Goal: Task Accomplishment & Management: Use online tool/utility

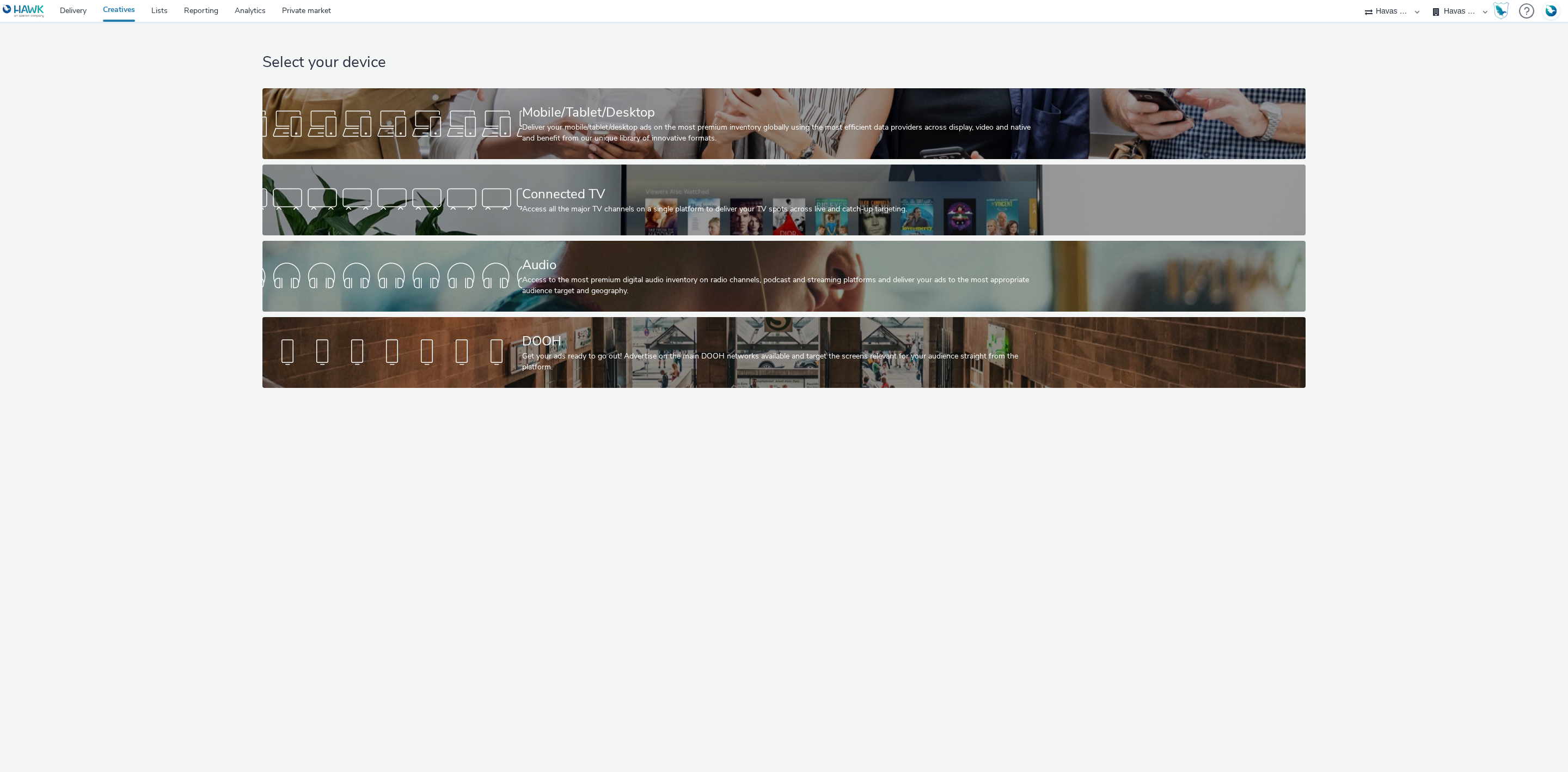
select select "43747a01-9d8e-4dea-a0e4-a98d33cfba61"
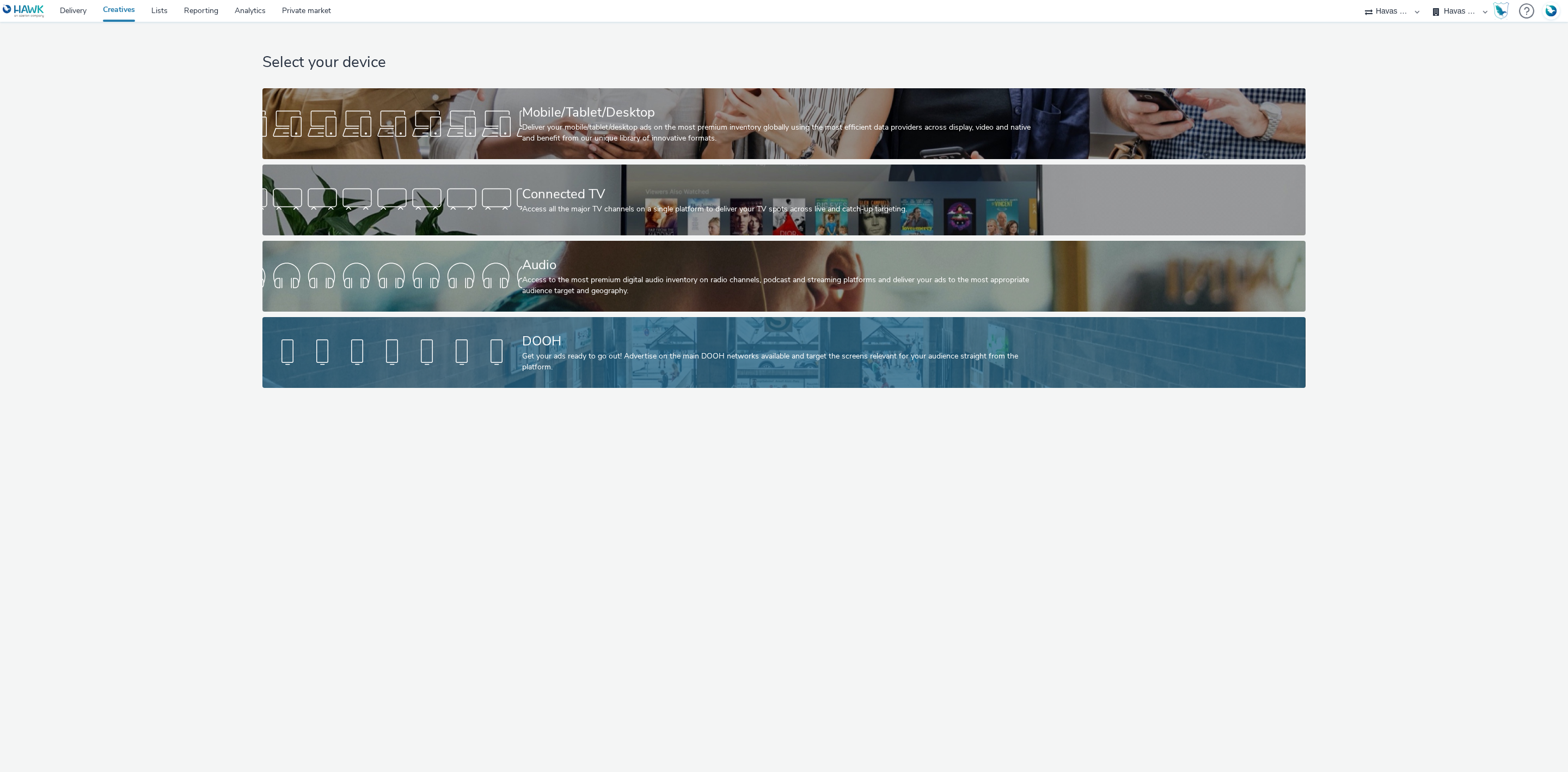
click at [573, 360] on div "Get your ads ready to go out! Advertise on the main DOOH networks available and…" at bounding box center [782, 362] width 519 height 23
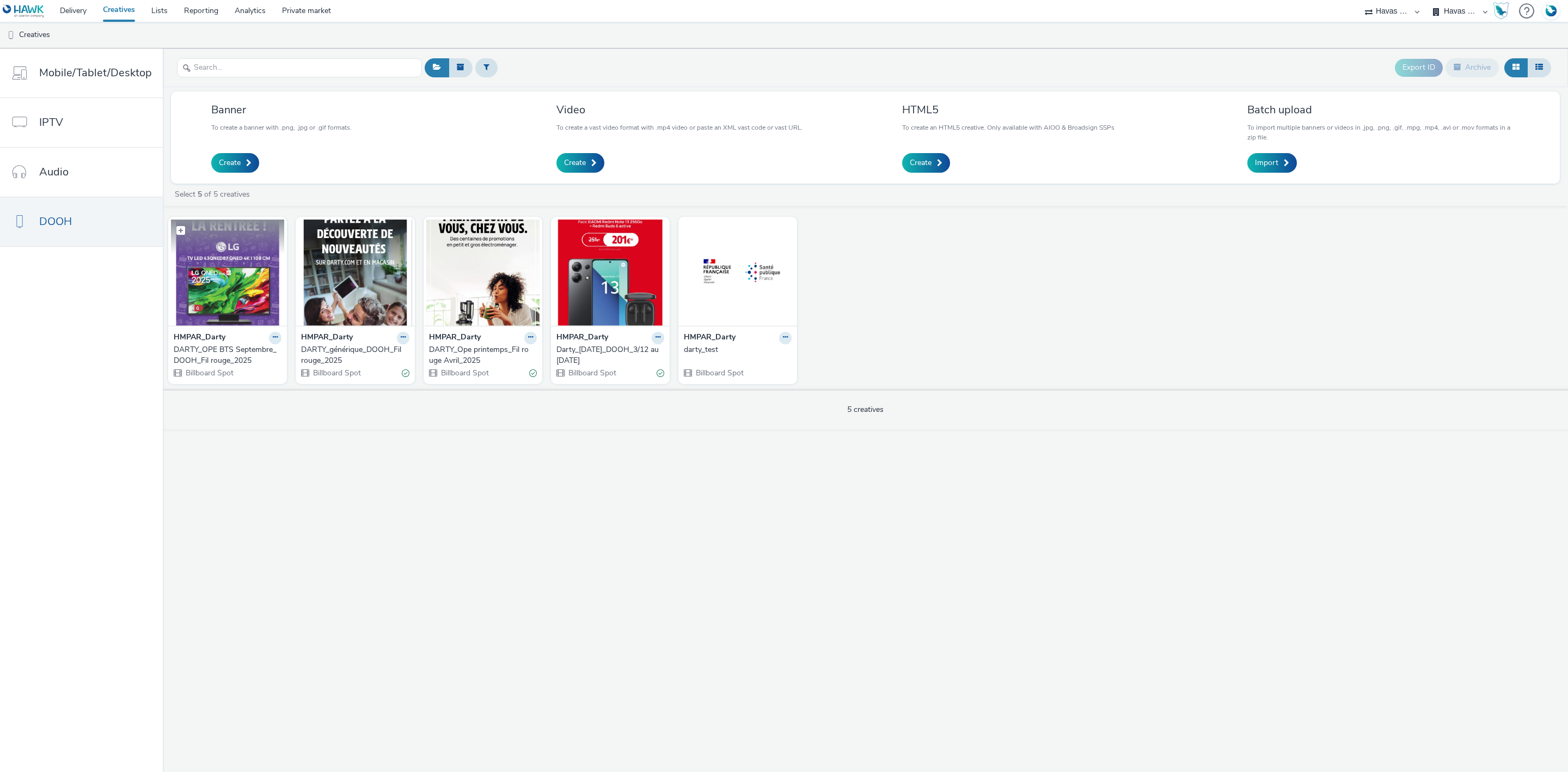
click at [221, 253] on figure at bounding box center [228, 272] width 114 height 106
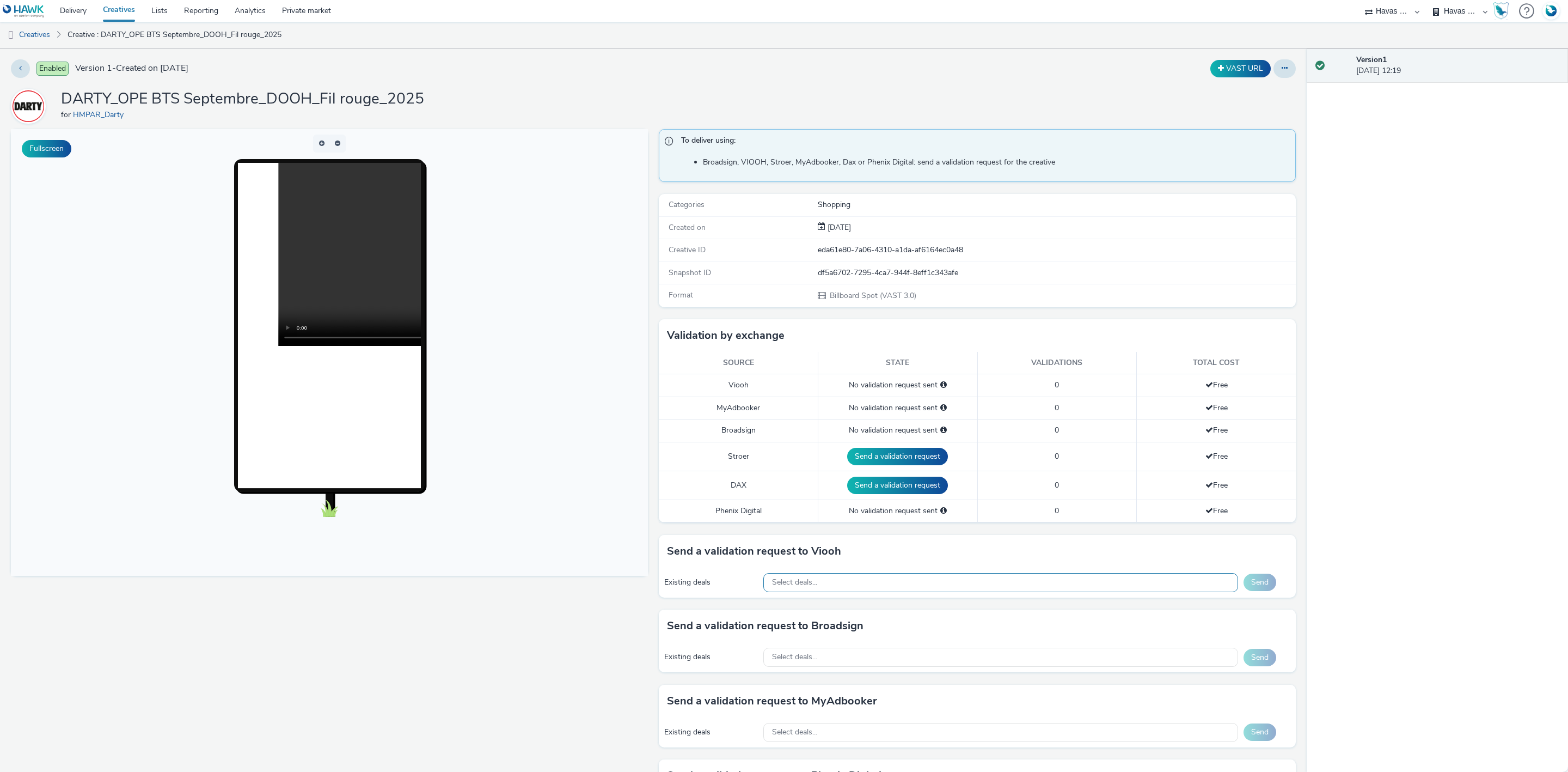
click at [810, 592] on div "Select deals..." at bounding box center [1001, 582] width 475 height 19
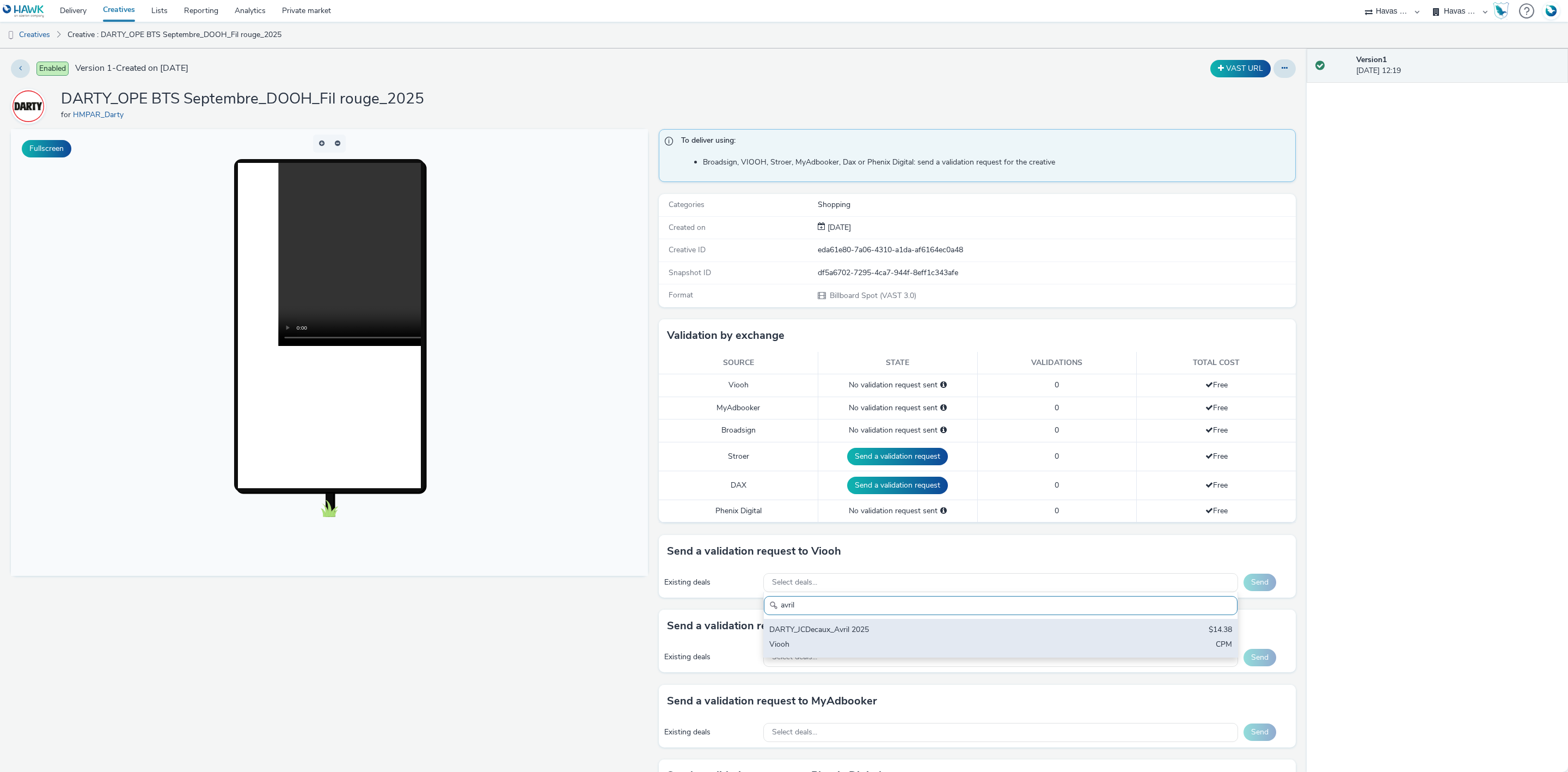
type input "avril"
click at [828, 636] on div "DARTY_JCDecaux_Avril 2025" at bounding box center [923, 630] width 307 height 12
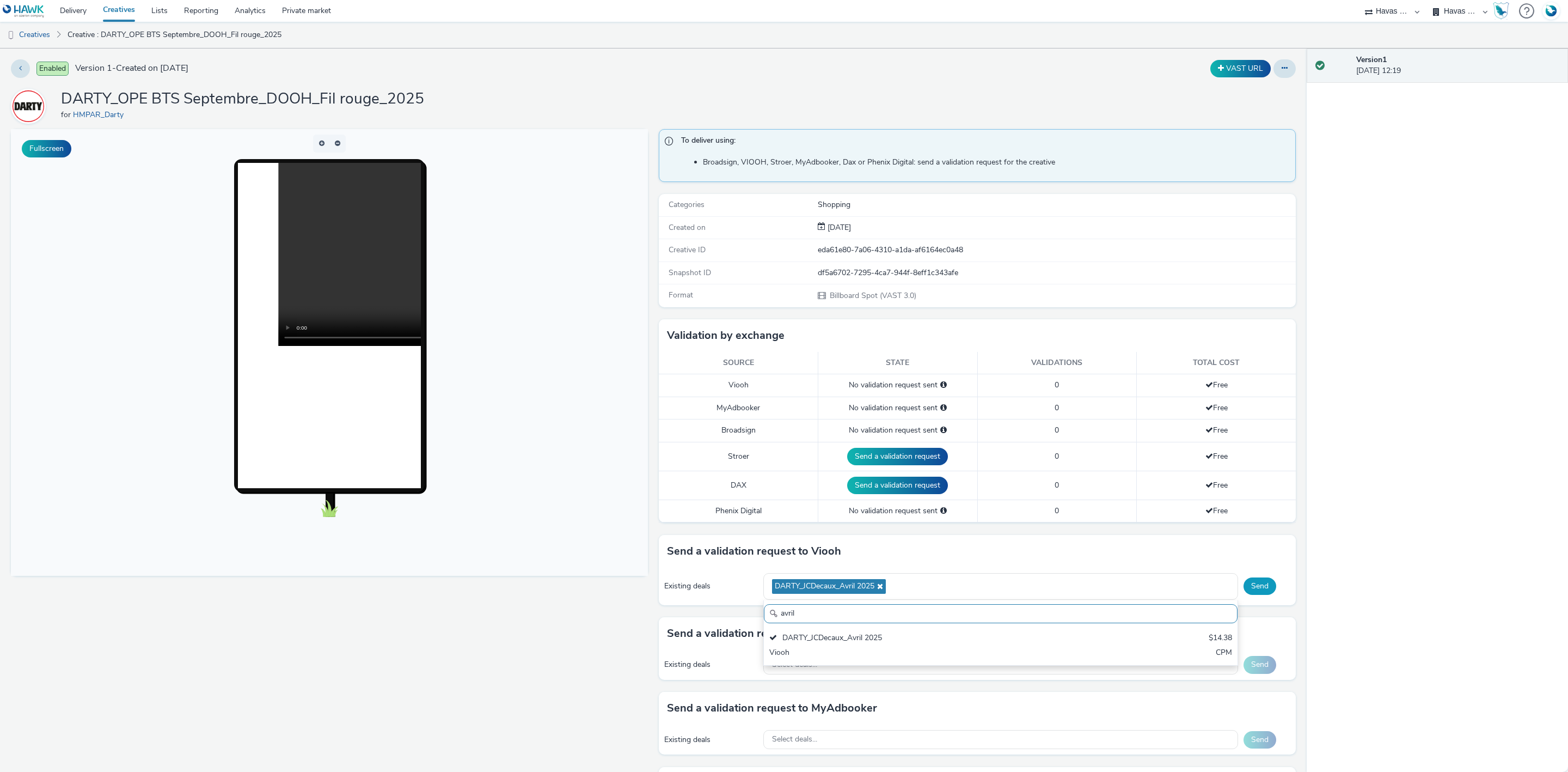
click at [1258, 590] on button "Send" at bounding box center [1260, 585] width 32 height 17
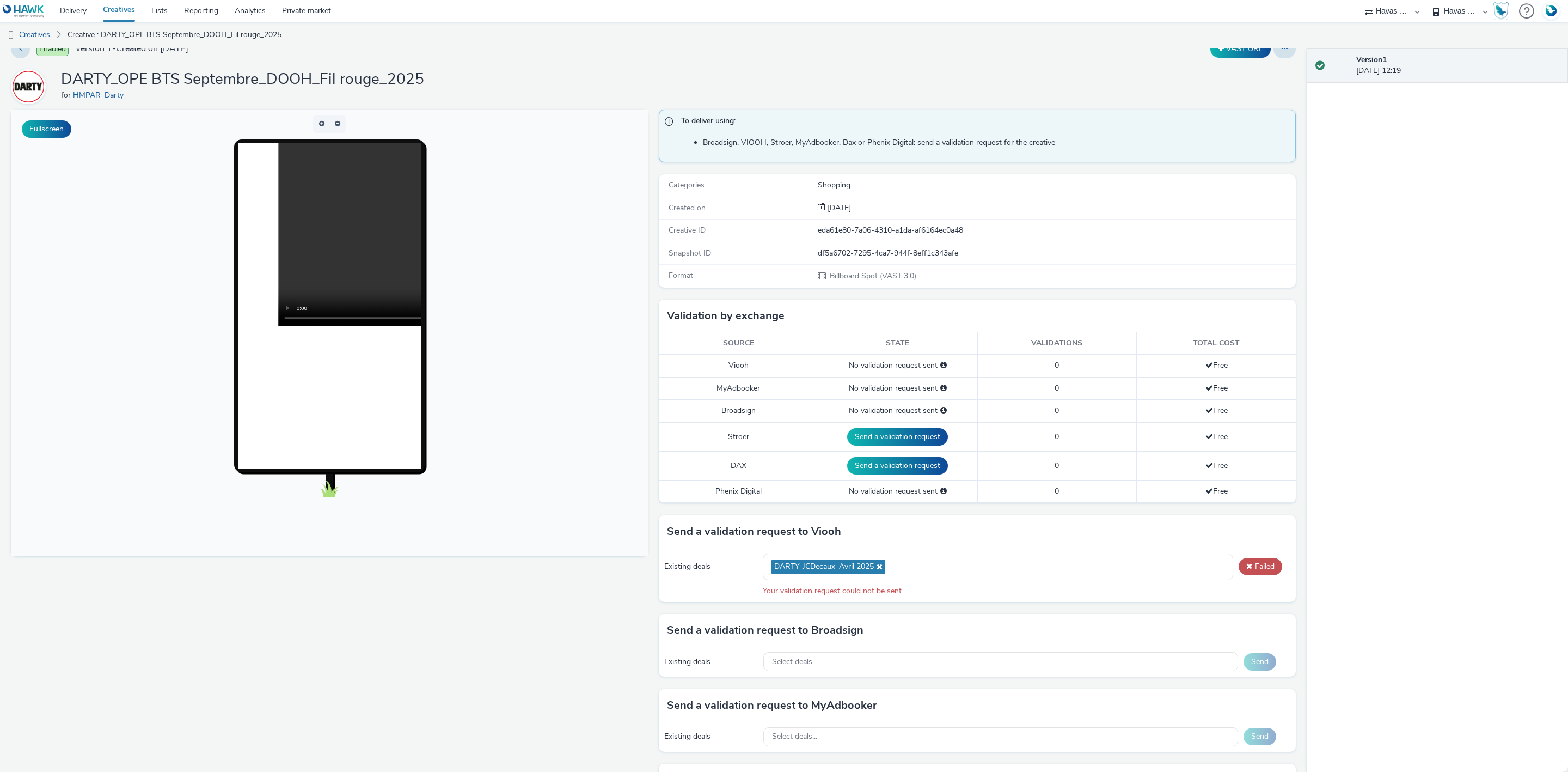
scroll to position [0, 0]
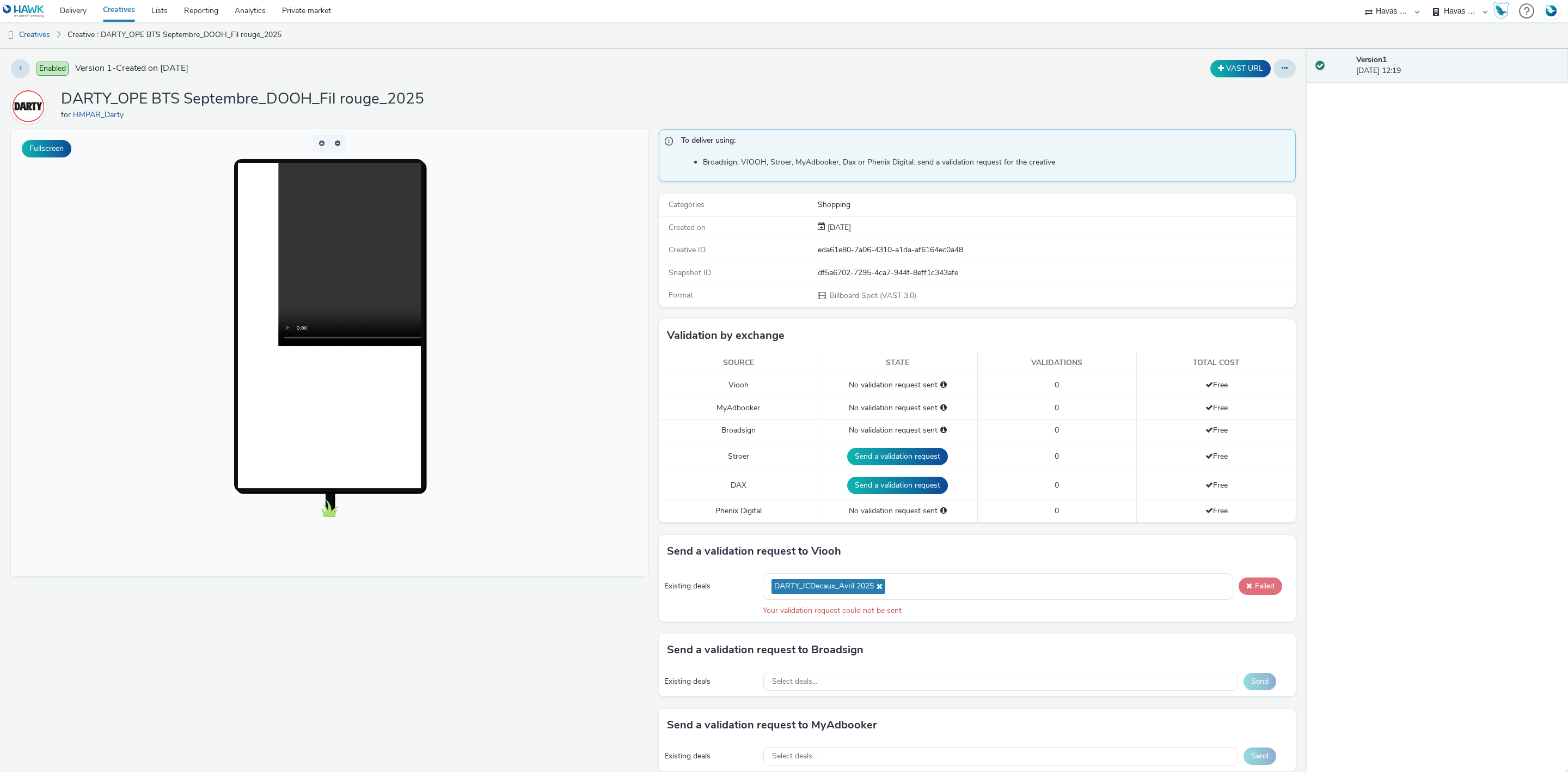
click at [1238, 589] on button "Failed" at bounding box center [1260, 585] width 44 height 17
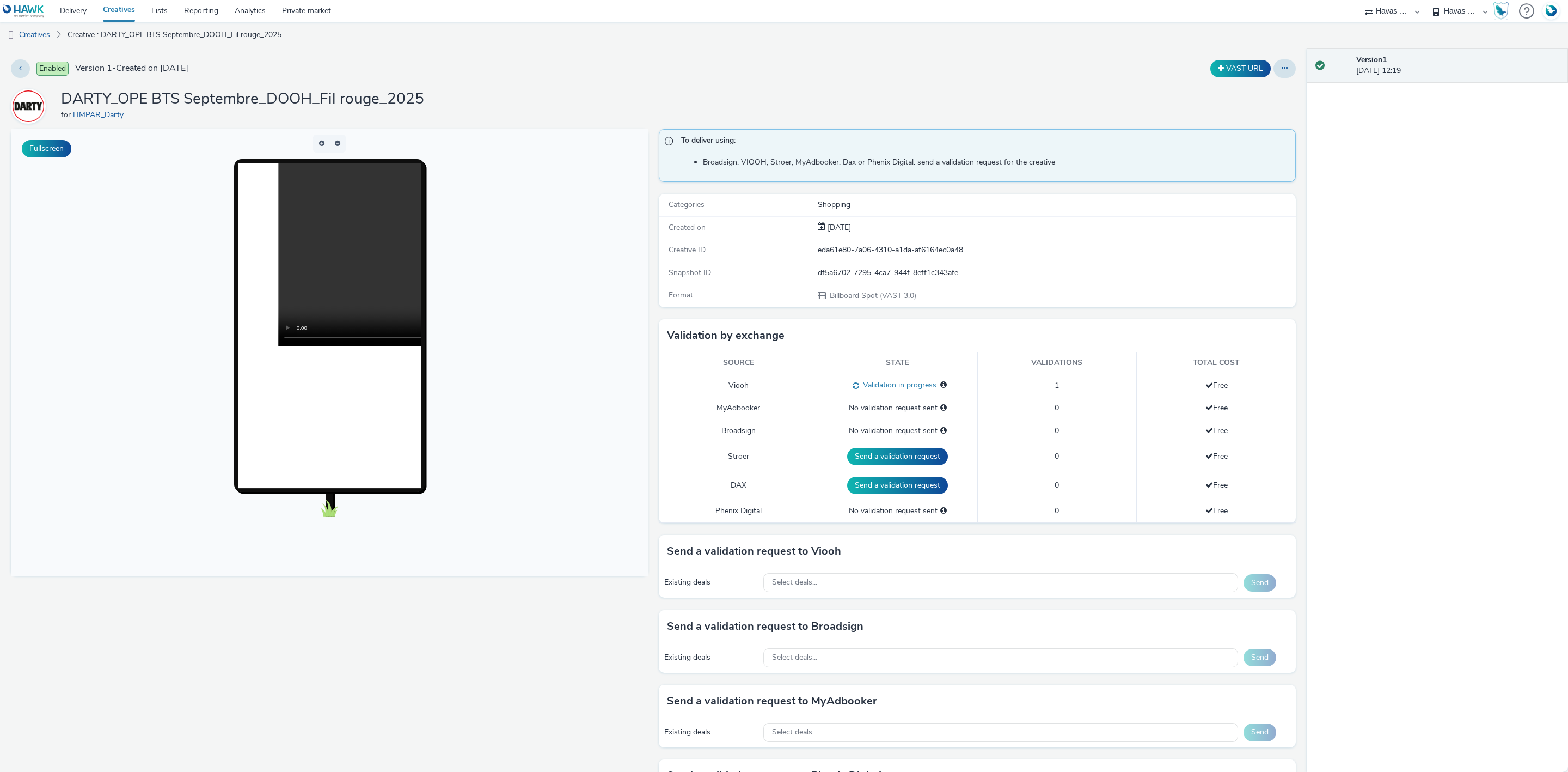
click at [1390, 10] on select "ABI Media Ad4Health Adevinta ADITIKS Adops Agence79 AllMatik AMnet FR Amplifi F…" at bounding box center [1392, 11] width 66 height 22
select select "74ee30ea-faea-4dd3-a1ad-716b3210ee10"
click at [1425, 0] on select "ABI Media Ad4Health Adevinta ADITIKS Adops Agence79 AllMatik AMnet FR Amplifi F…" at bounding box center [1392, 11] width 66 height 22
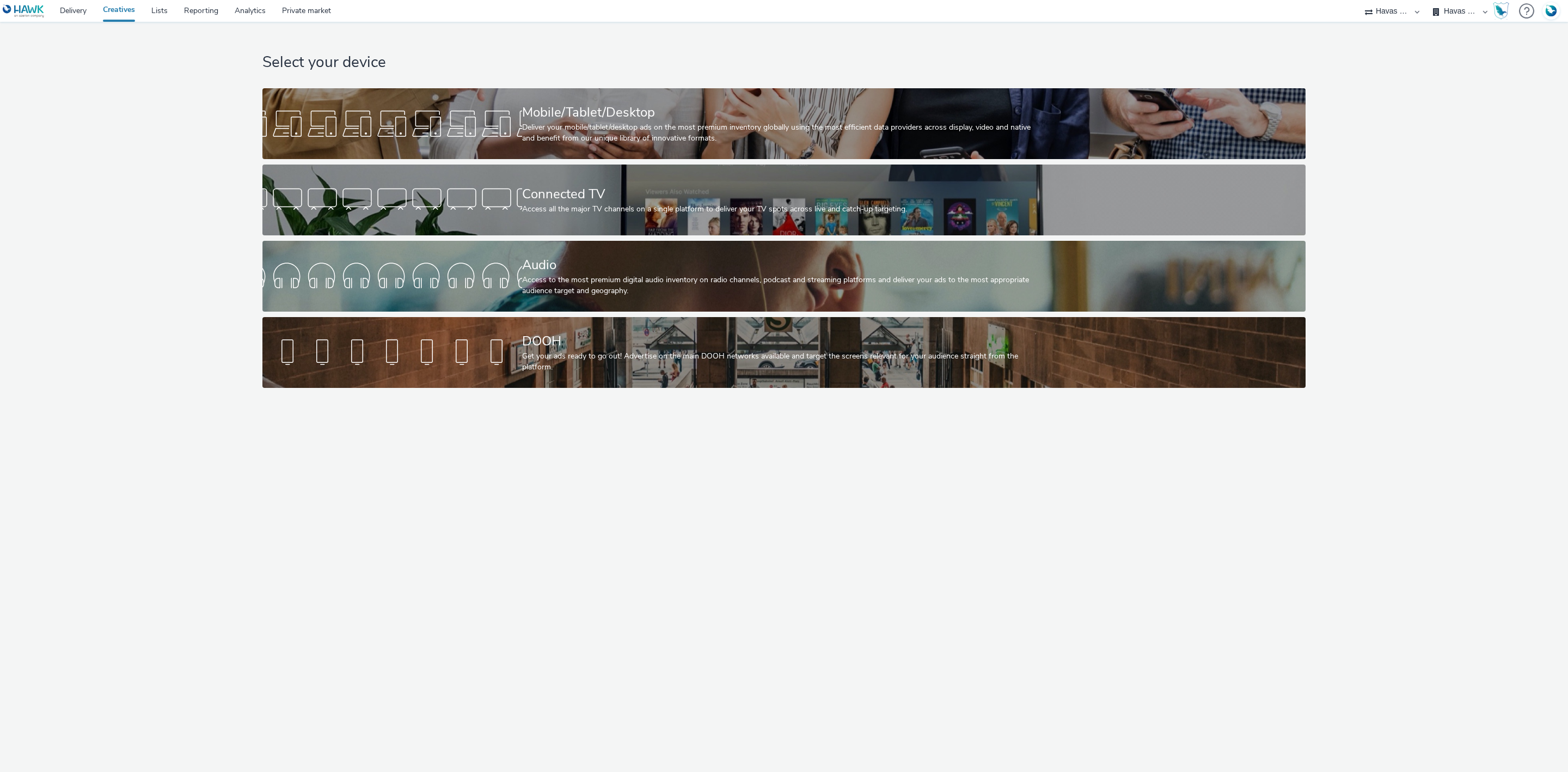
select select "43747a01-9d8e-4dea-a0e4-a98d33cfba61"
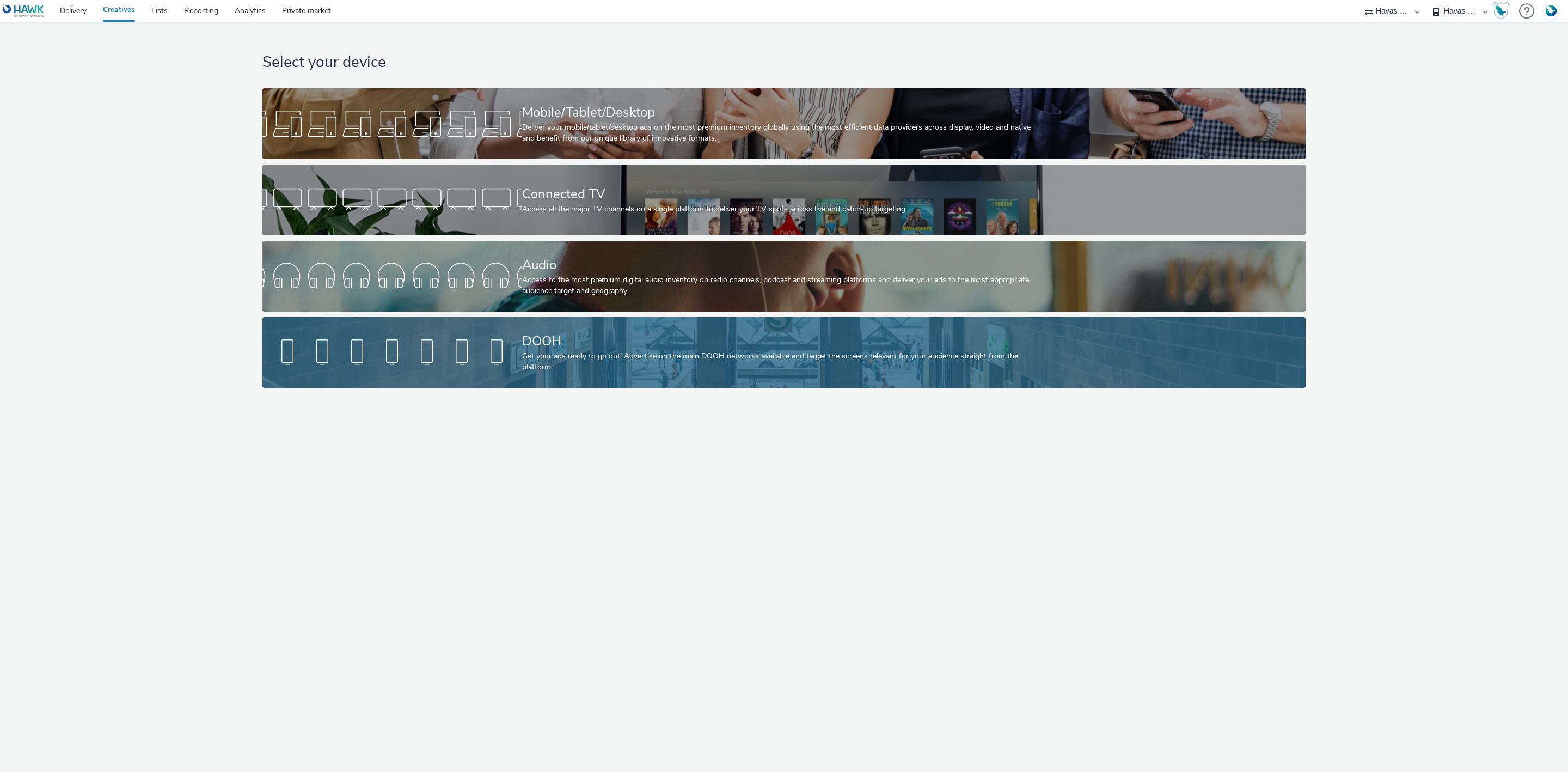
click at [606, 360] on div "Get your ads ready to go out! Advertise on the main DOOH networks available and…" at bounding box center [782, 362] width 519 height 23
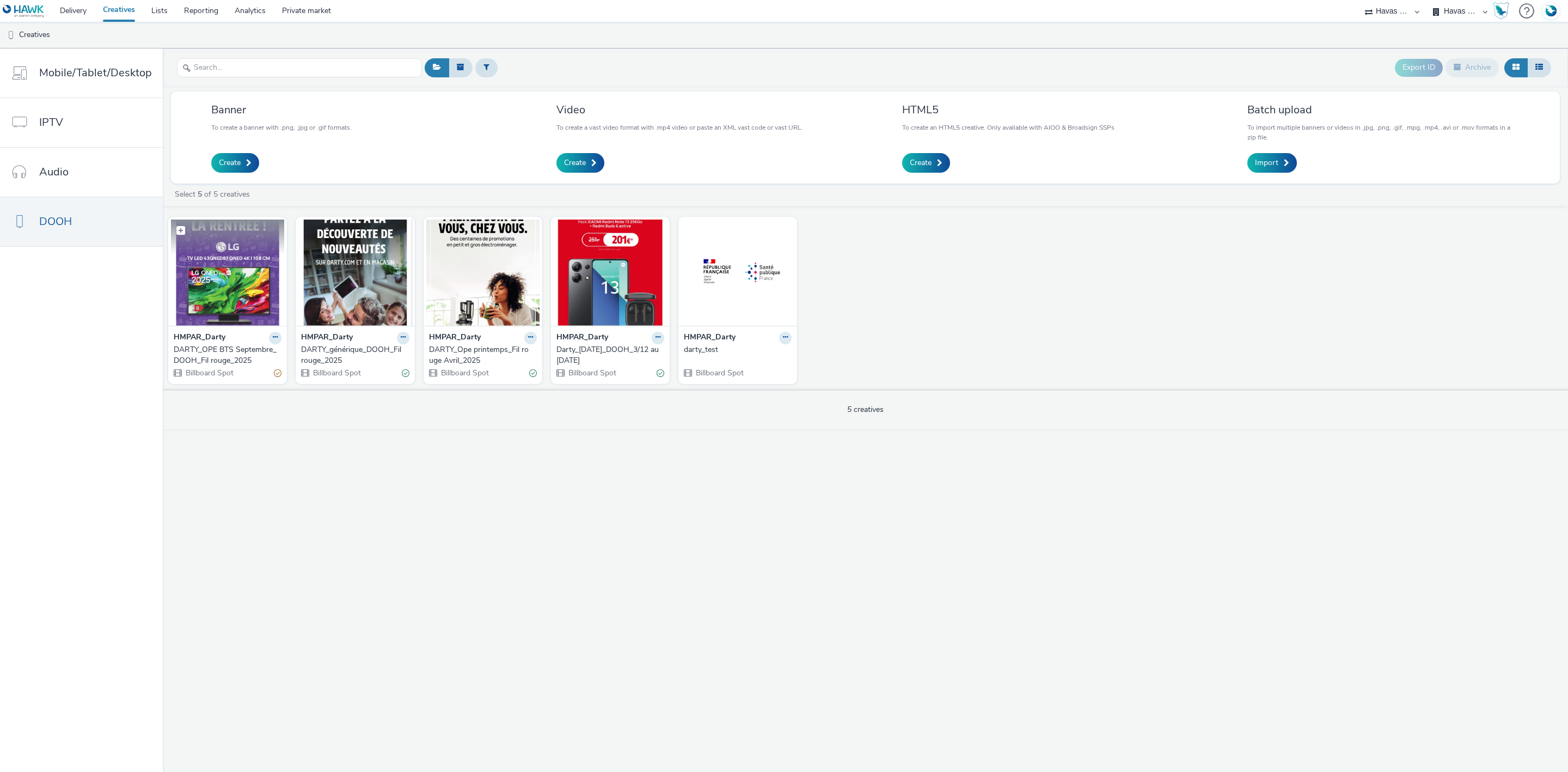
click at [252, 252] on img at bounding box center [228, 272] width 114 height 106
